Goal: Task Accomplishment & Management: Use online tool/utility

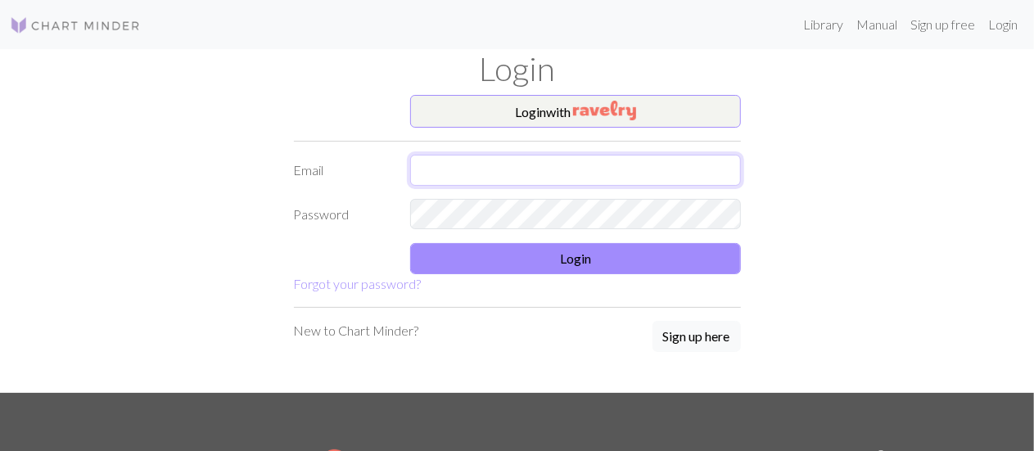
click at [617, 160] on input "text" at bounding box center [575, 170] width 331 height 31
type input "[EMAIL_ADDRESS][DOMAIN_NAME]"
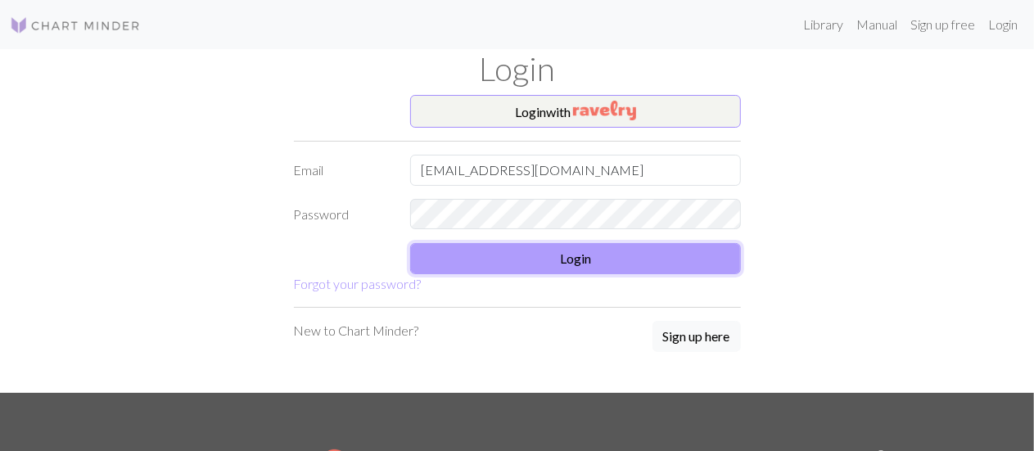
click at [554, 267] on button "Login" at bounding box center [575, 258] width 331 height 31
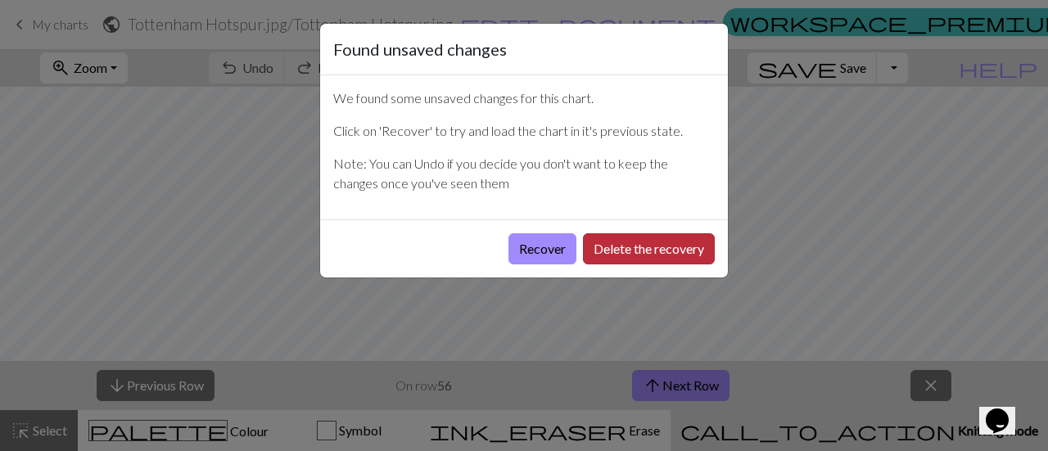
click at [624, 245] on button "Delete the recovery" at bounding box center [649, 248] width 132 height 31
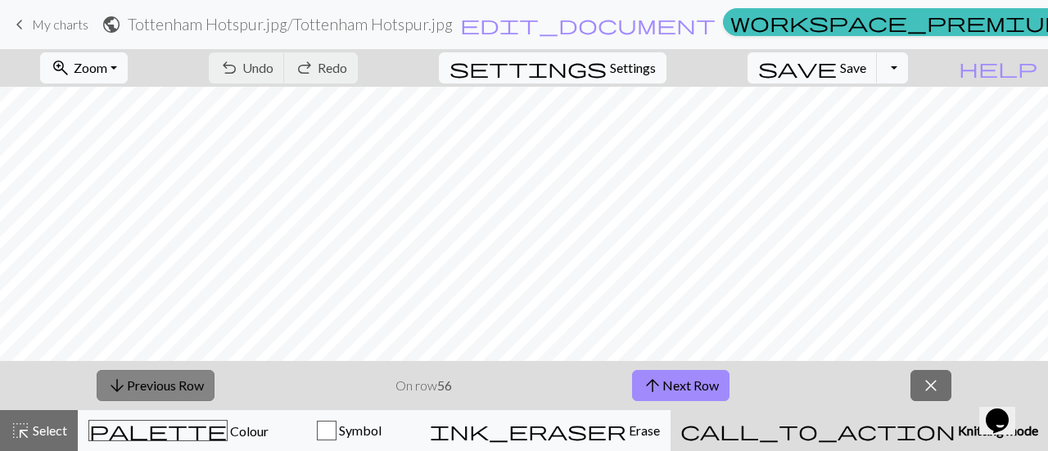
click at [108, 400] on button "arrow_downward Previous Row" at bounding box center [156, 385] width 118 height 31
click at [169, 372] on button "arrow_downward Previous Row" at bounding box center [156, 385] width 118 height 31
click at [171, 377] on button "arrow_downward Previous Row" at bounding box center [156, 385] width 118 height 31
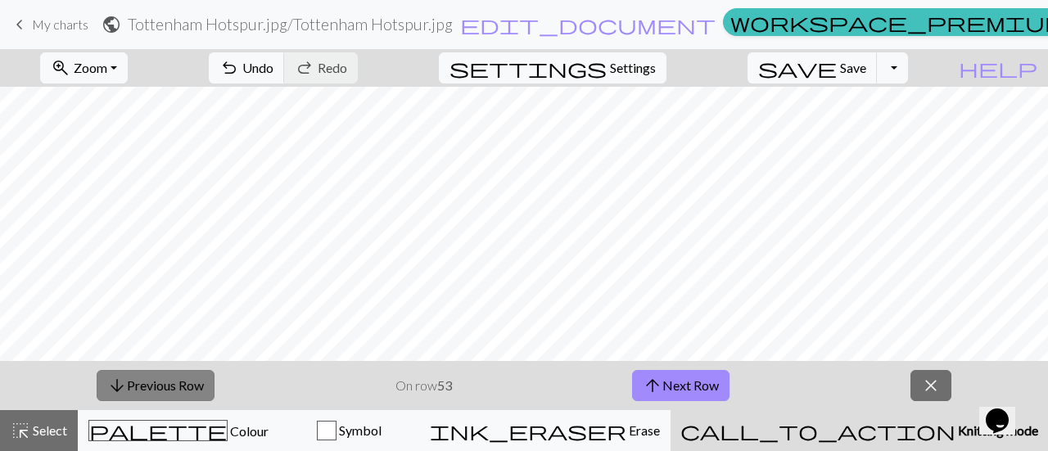
click at [171, 377] on button "arrow_downward Previous Row" at bounding box center [156, 385] width 118 height 31
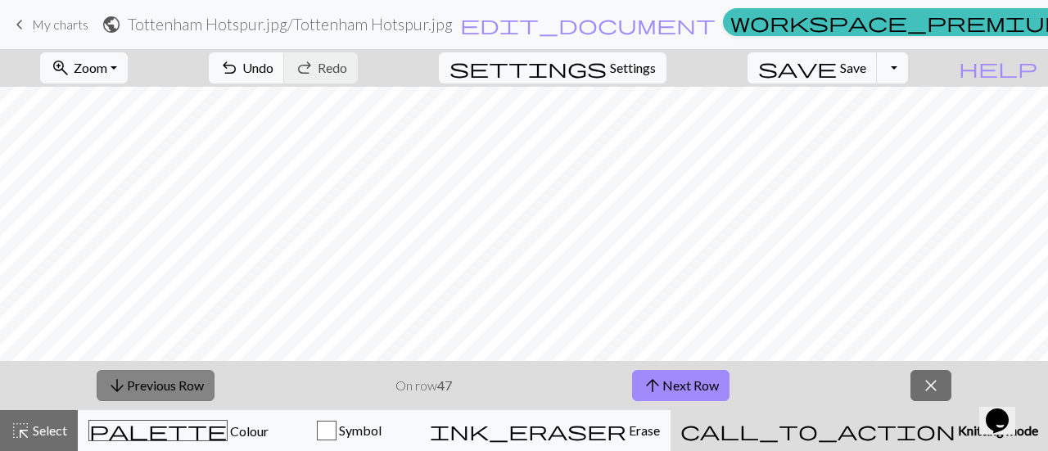
click at [171, 377] on button "arrow_downward Previous Row" at bounding box center [156, 385] width 118 height 31
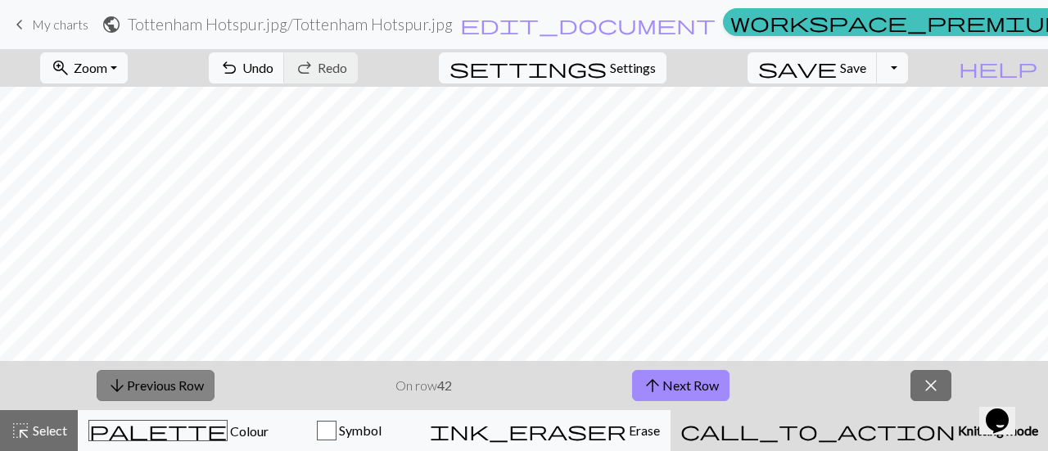
click at [171, 377] on button "arrow_downward Previous Row" at bounding box center [156, 385] width 118 height 31
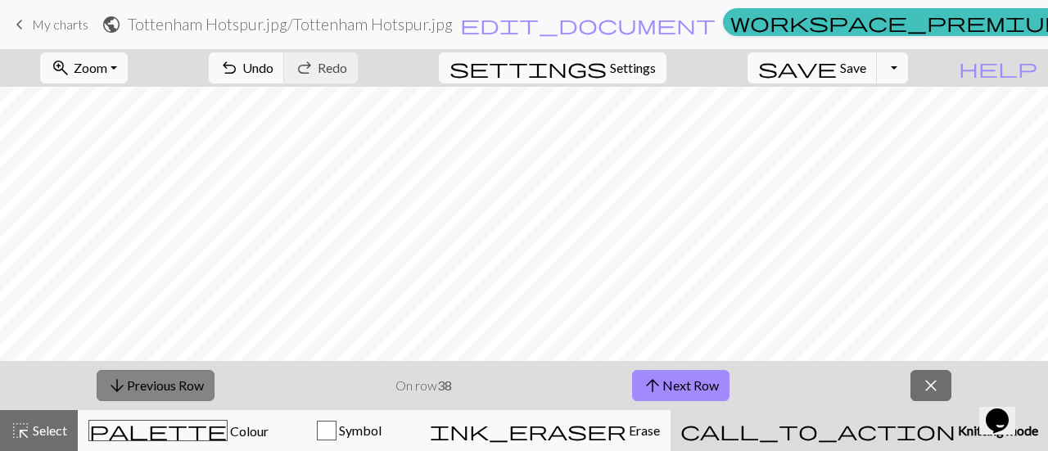
click at [177, 386] on button "arrow_downward Previous Row" at bounding box center [156, 385] width 118 height 31
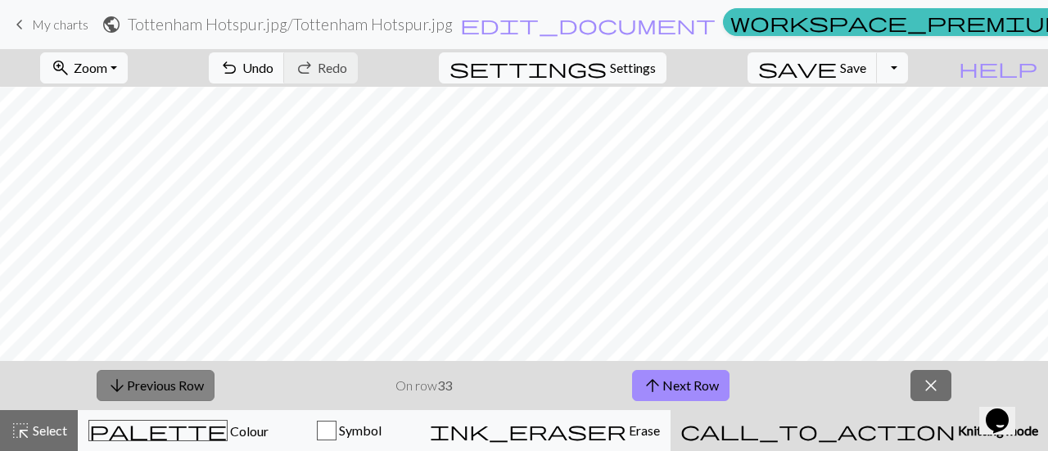
click at [177, 386] on button "arrow_downward Previous Row" at bounding box center [156, 385] width 118 height 31
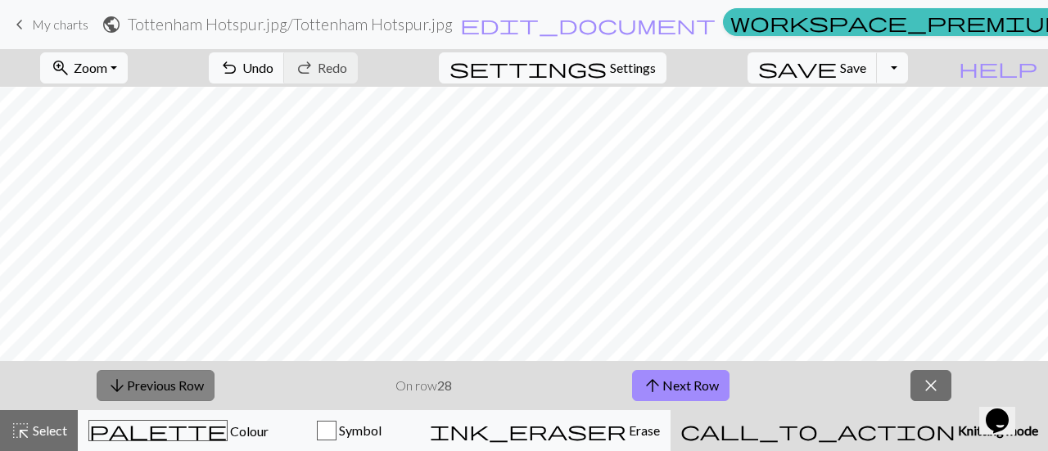
click at [177, 386] on button "arrow_downward Previous Row" at bounding box center [156, 385] width 118 height 31
click at [152, 379] on button "arrow_downward Previous Row" at bounding box center [156, 385] width 118 height 31
click at [837, 72] on span "save" at bounding box center [797, 67] width 79 height 23
